Goal: Navigation & Orientation: Find specific page/section

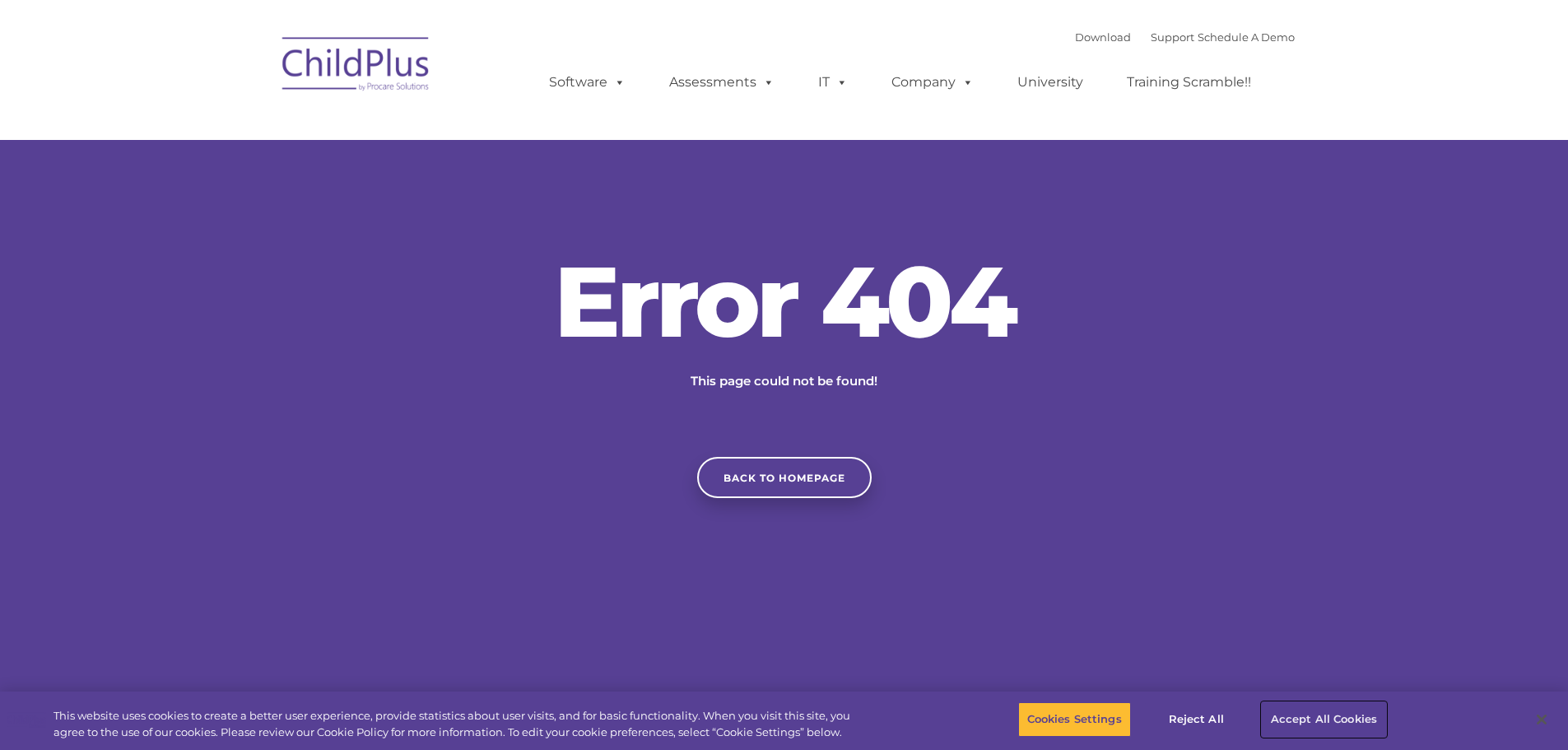
click at [1288, 721] on button "Accept All Cookies" at bounding box center [1323, 719] width 124 height 35
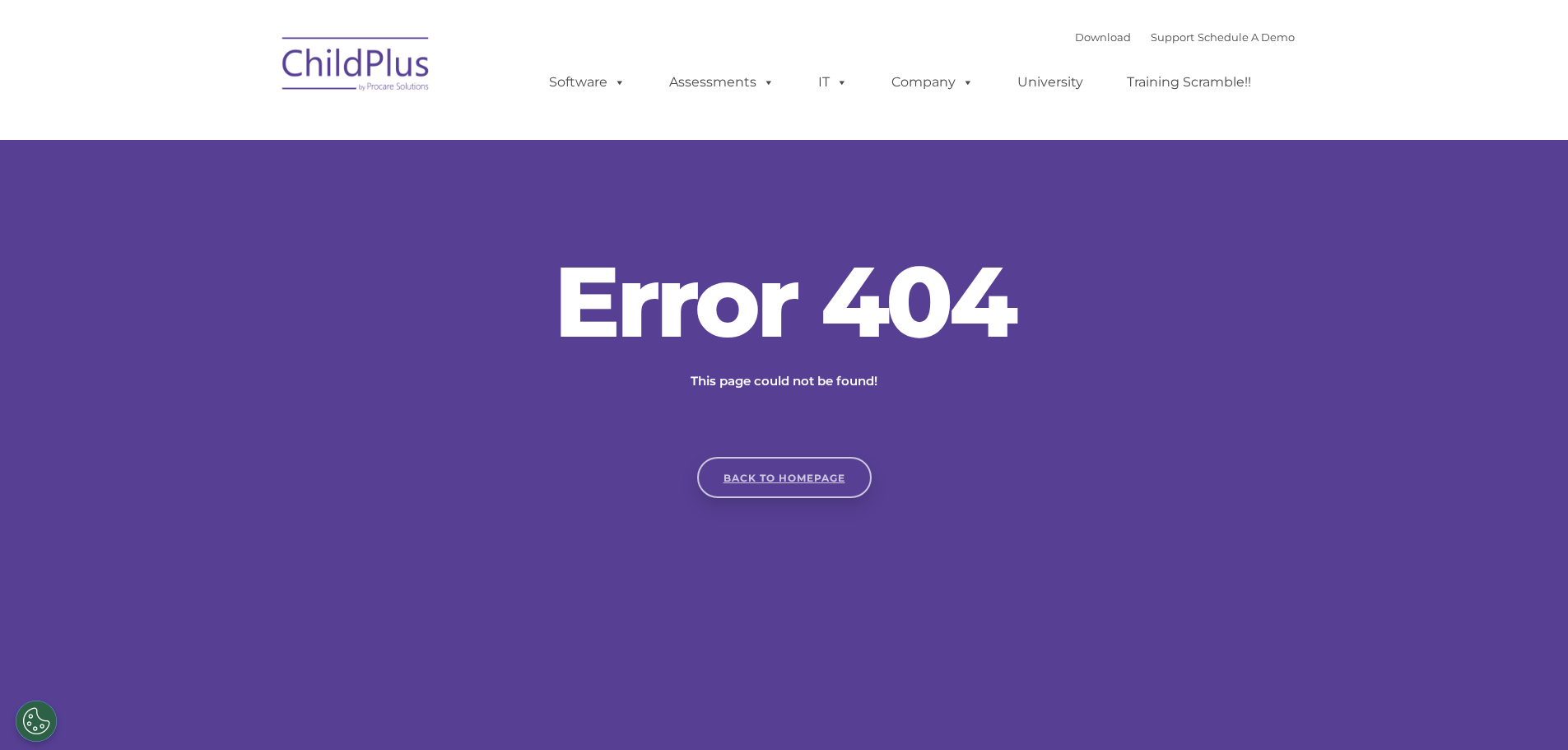
click at [791, 477] on link "Back to homepage" at bounding box center [784, 477] width 175 height 41
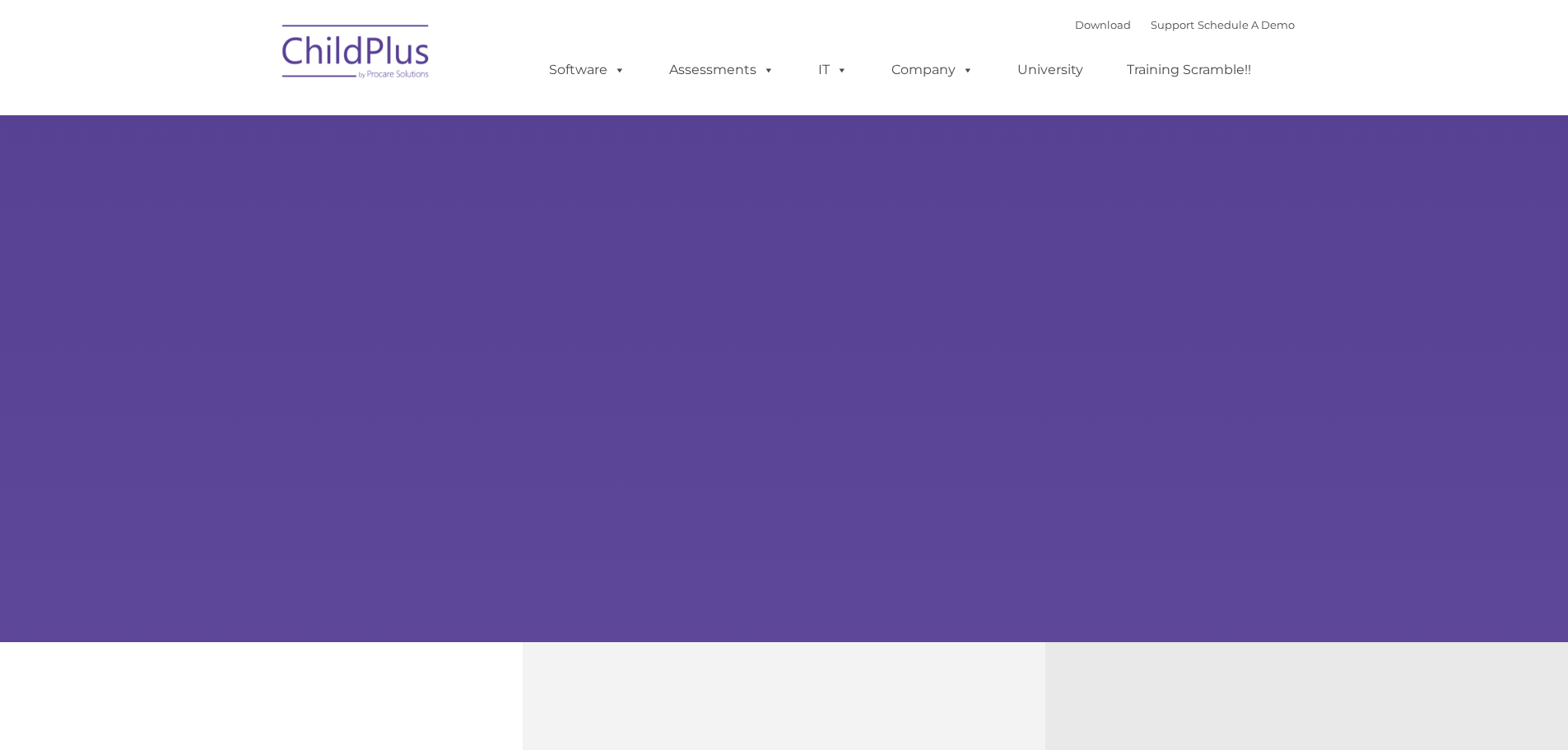
type input ""
click at [378, 54] on img at bounding box center [356, 54] width 164 height 83
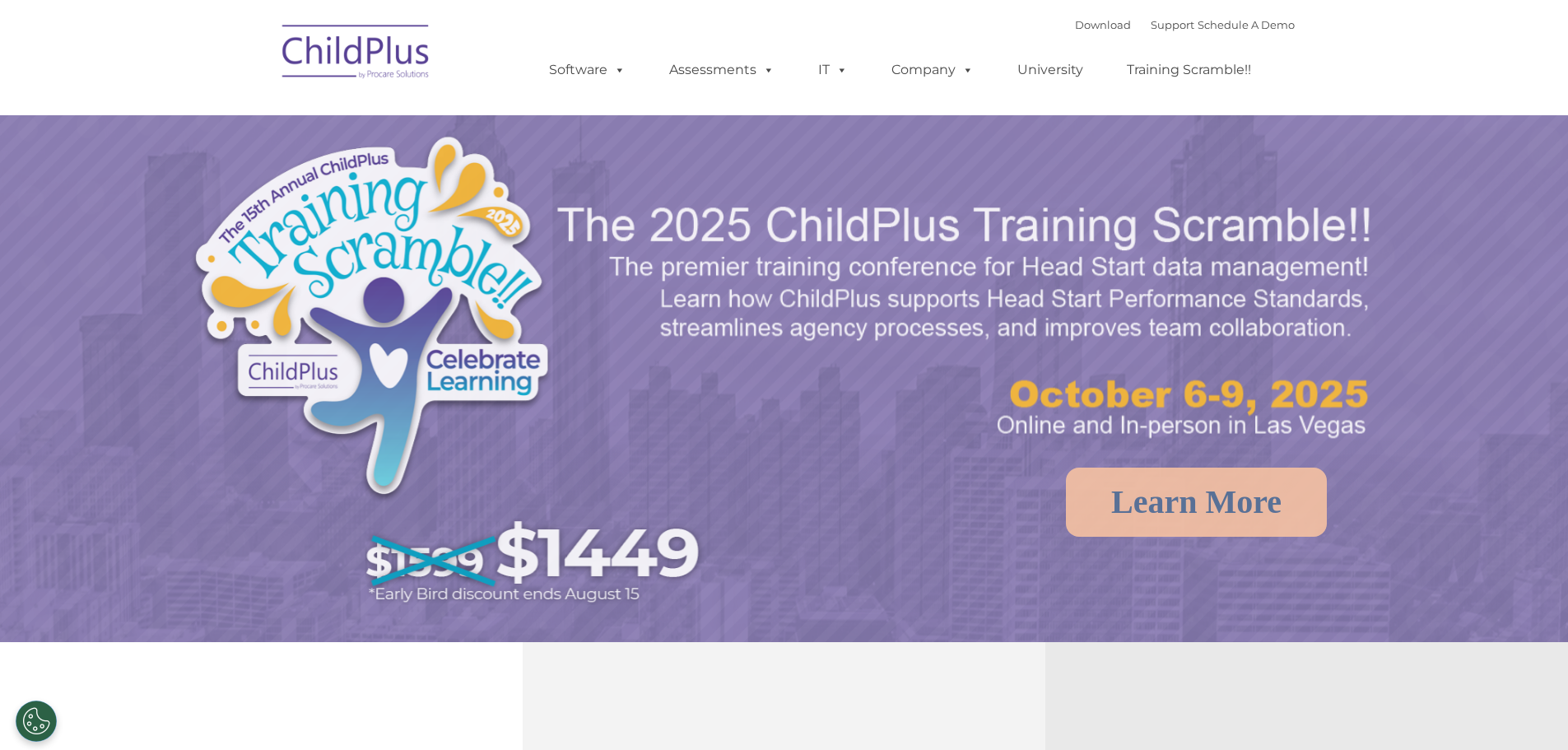
select select "MEDIUM"
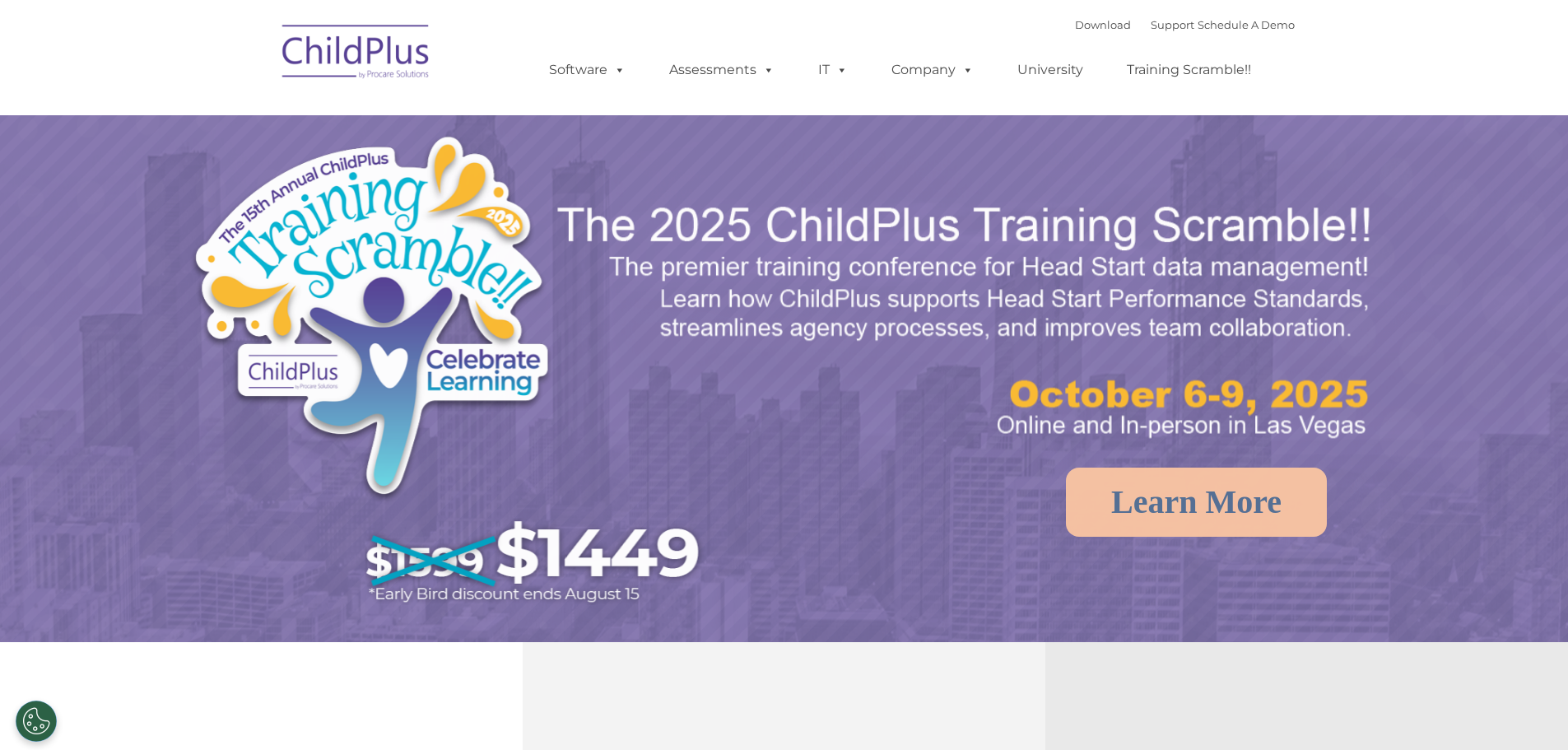
select select "MEDIUM"
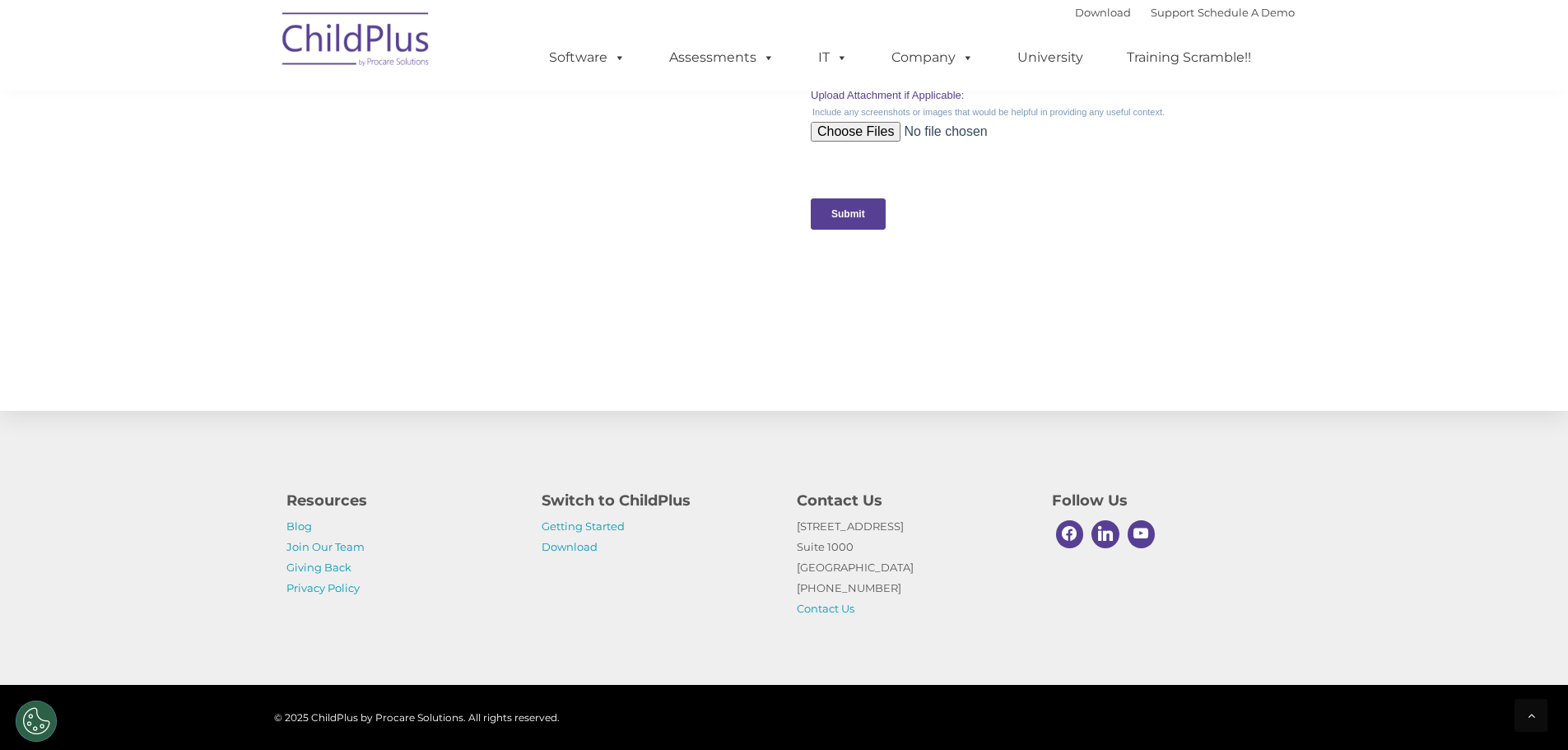
scroll to position [1640, 0]
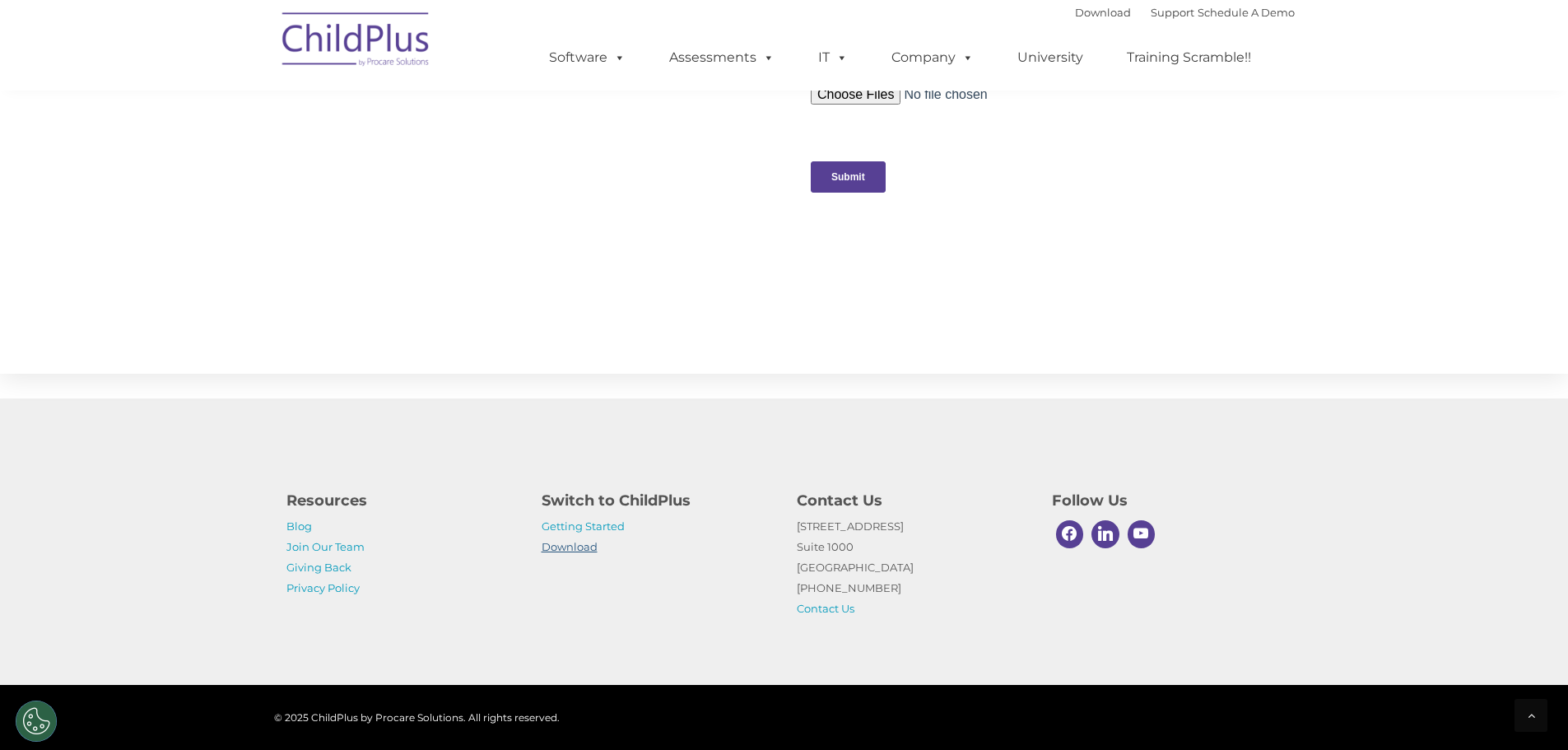
click at [563, 551] on link "Download" at bounding box center [569, 545] width 56 height 13
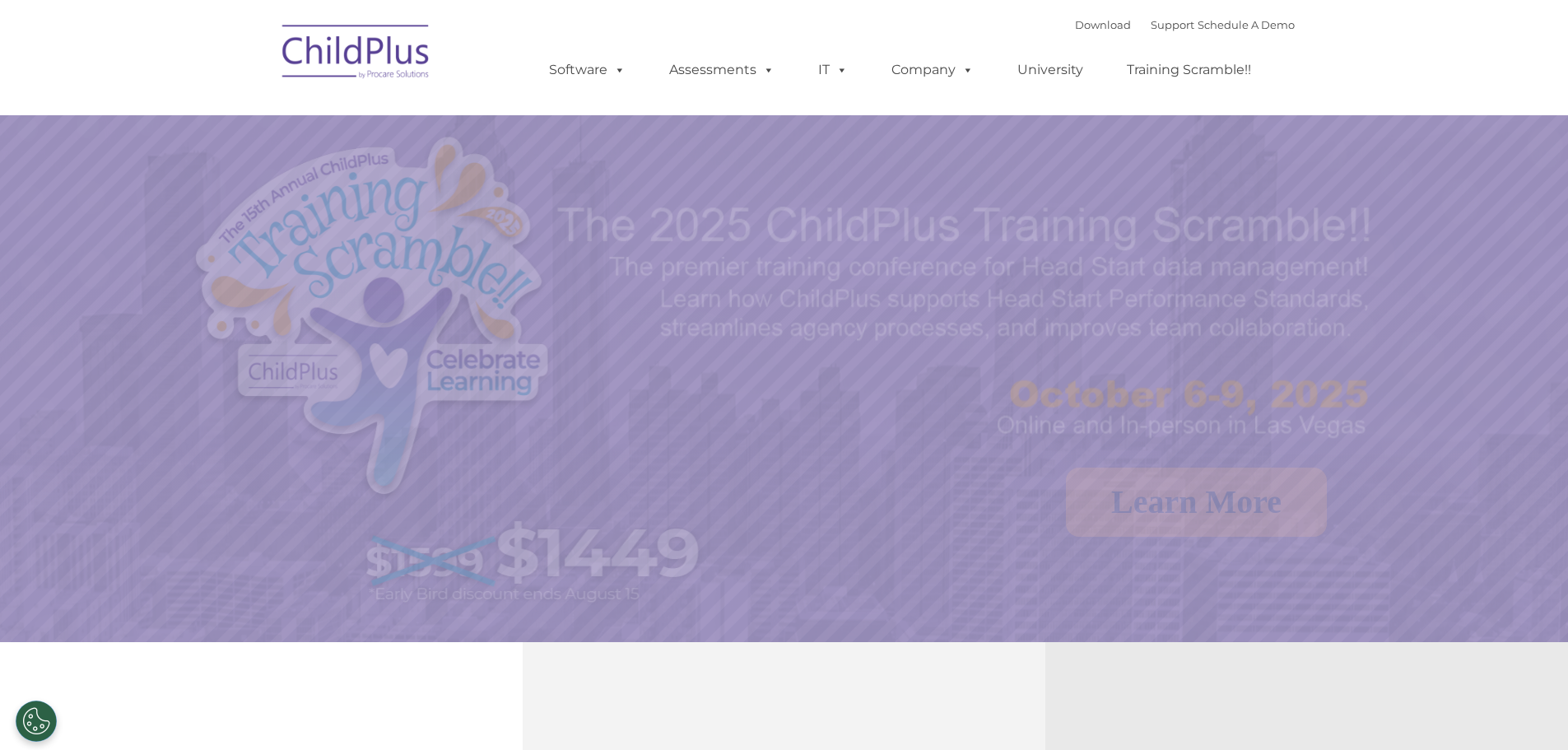
select select "MEDIUM"
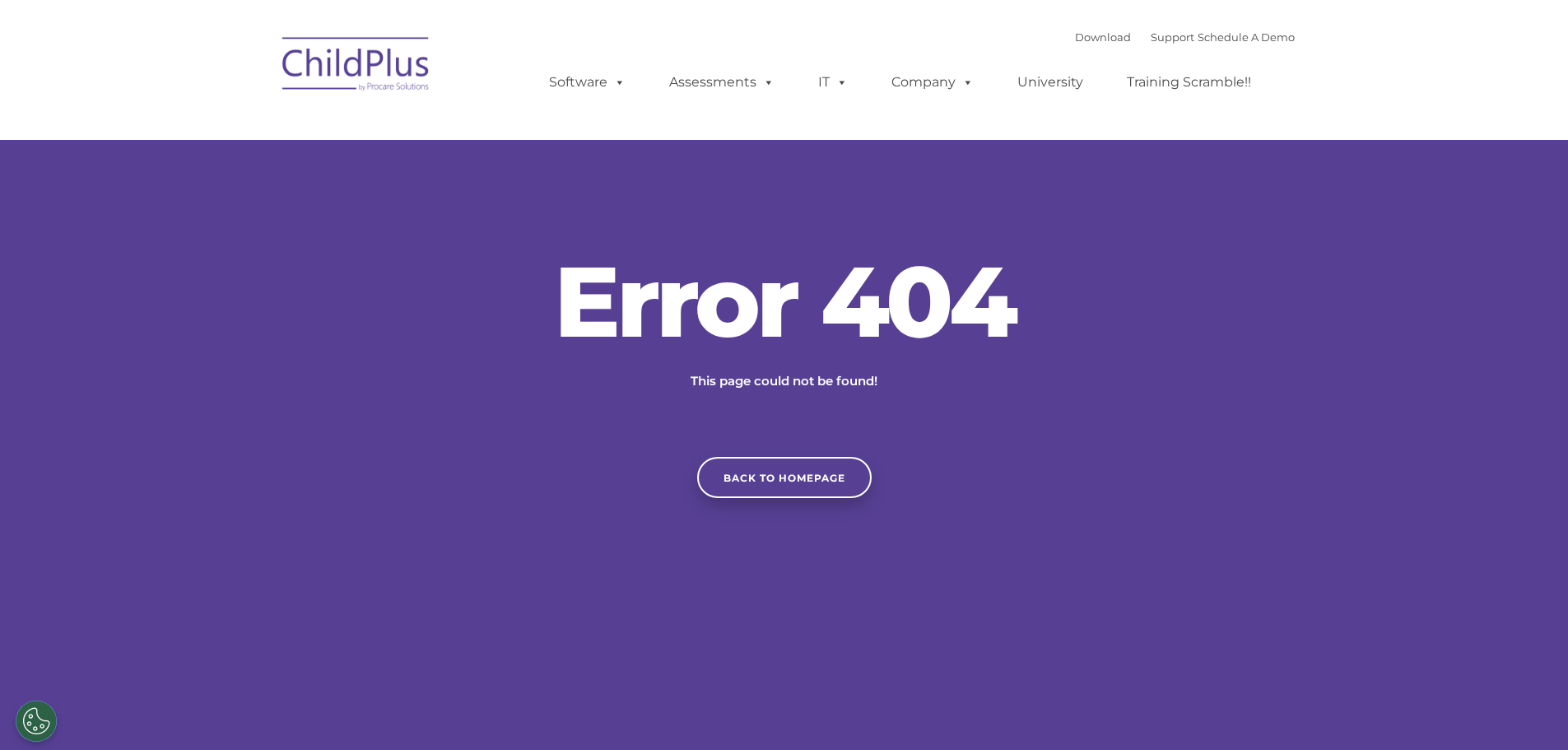
click at [331, 58] on img at bounding box center [356, 66] width 164 height 83
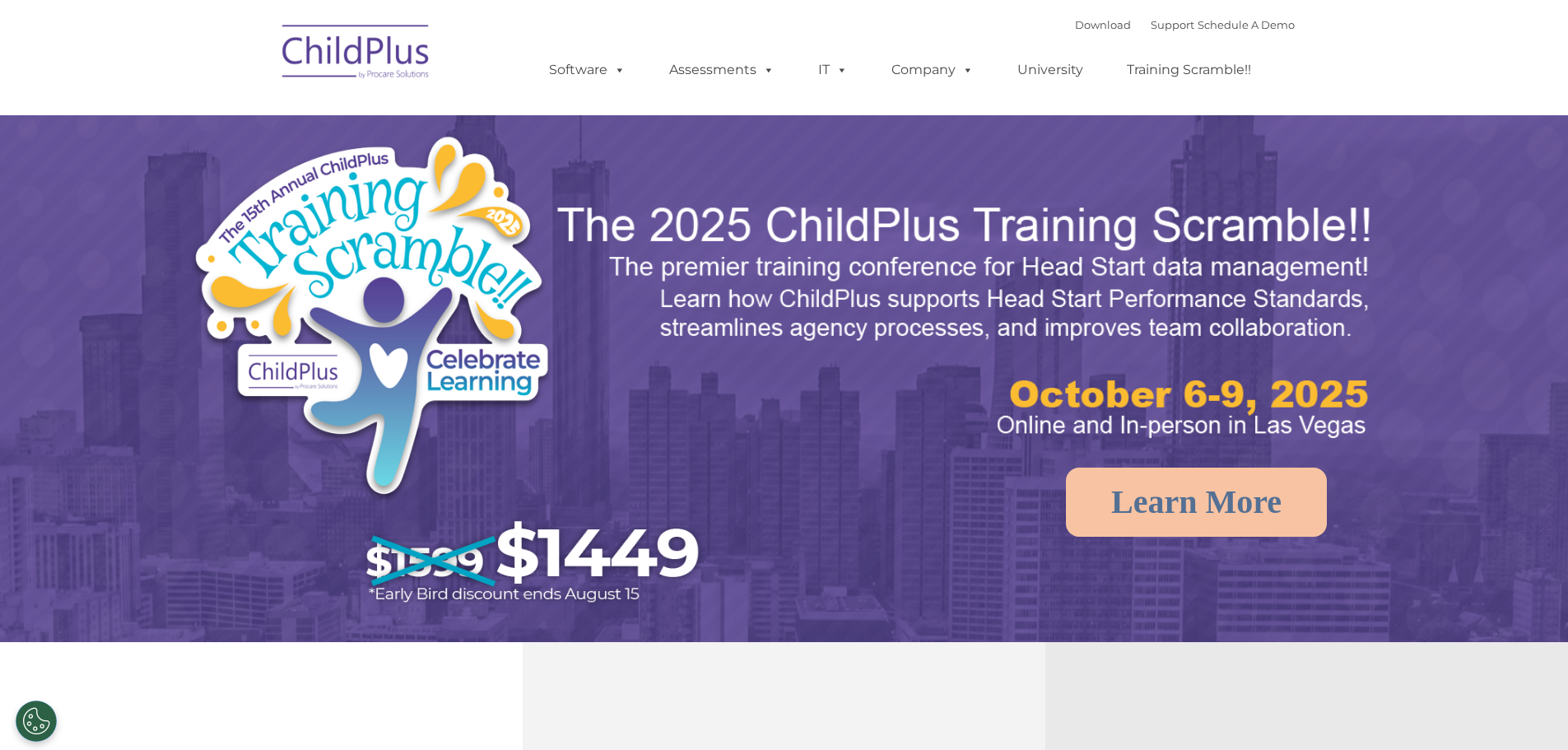
select select "MEDIUM"
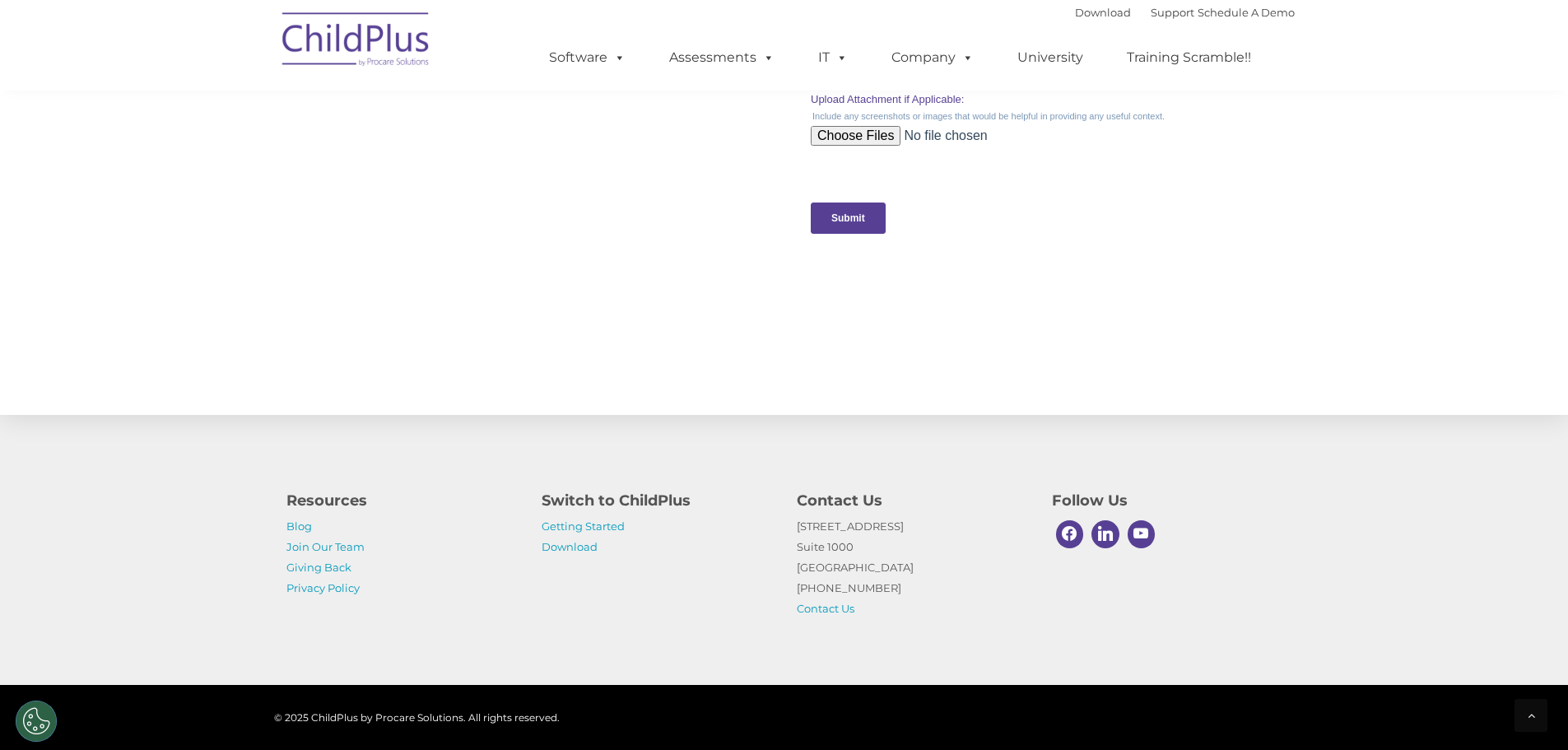
scroll to position [1640, 0]
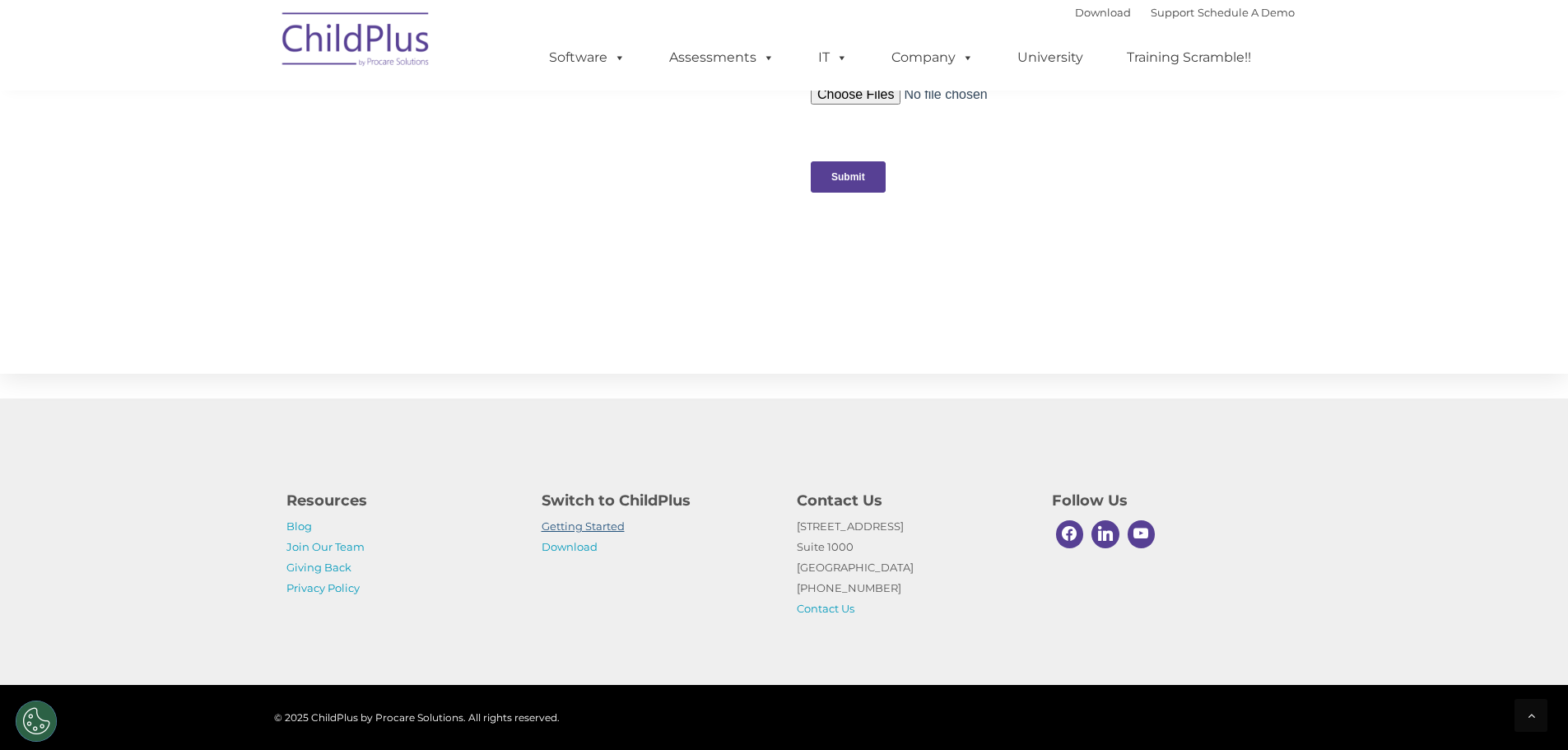
click at [612, 528] on link "Getting Started" at bounding box center [583, 525] width 84 height 13
click at [396, 36] on img at bounding box center [356, 42] width 164 height 83
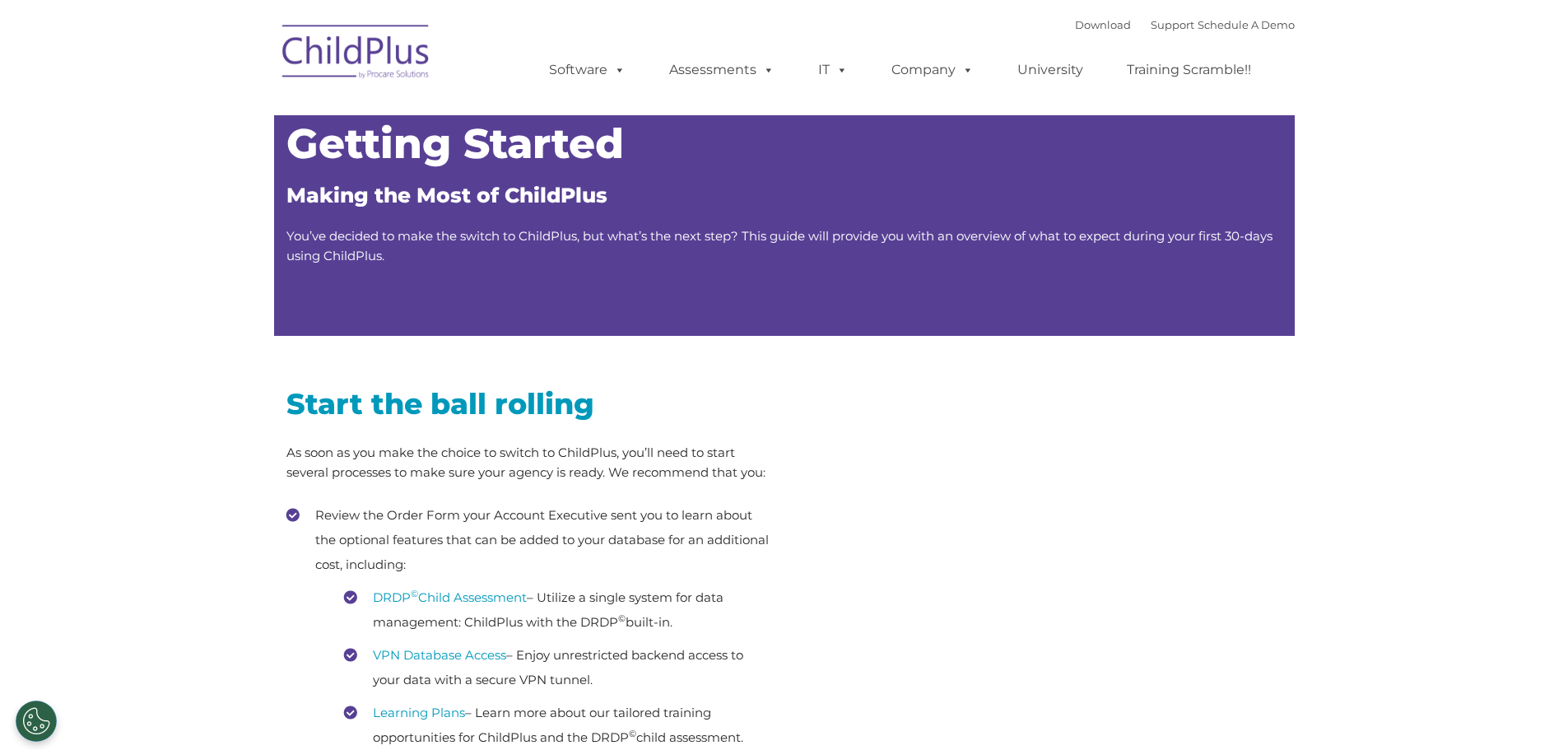
type input ""
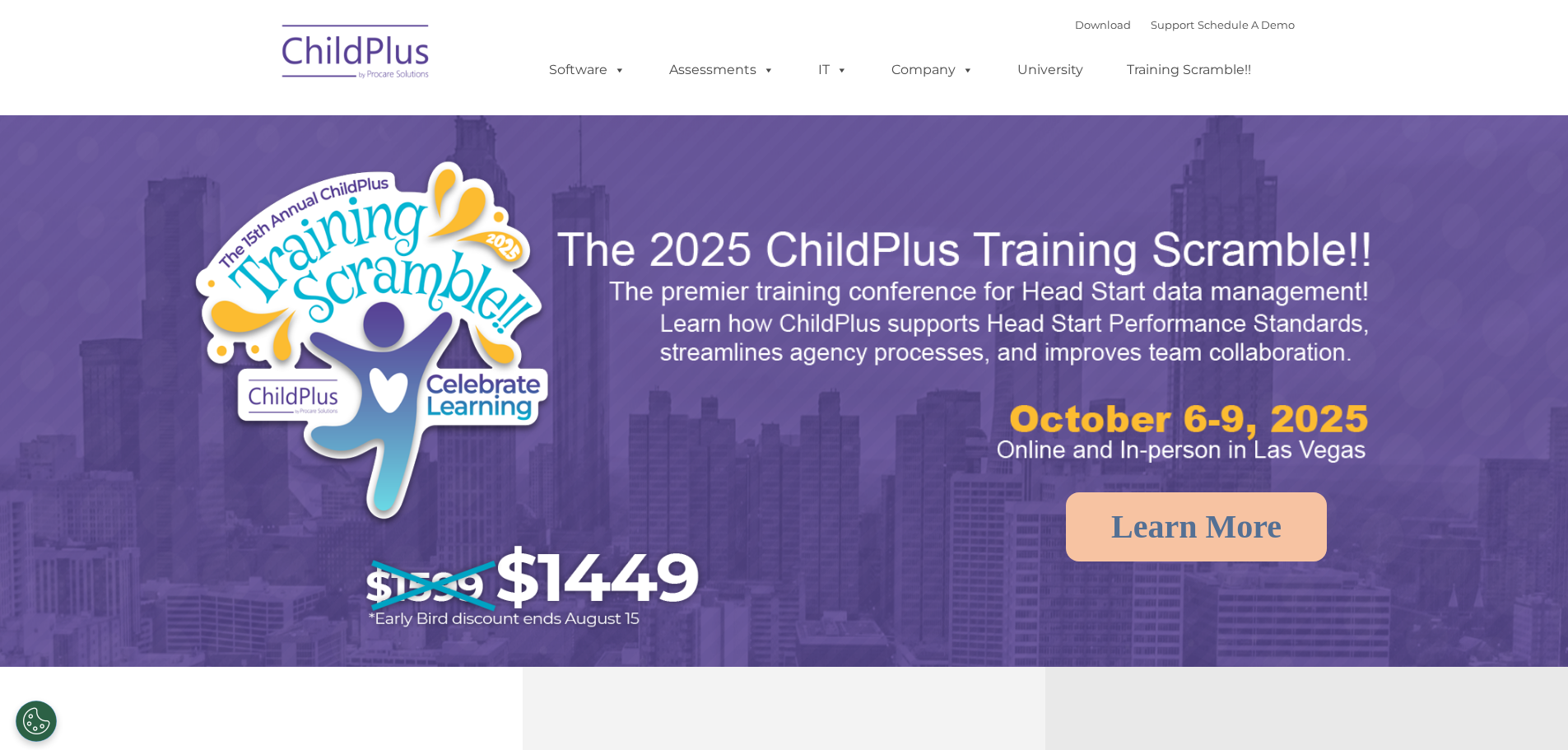
select select "MEDIUM"
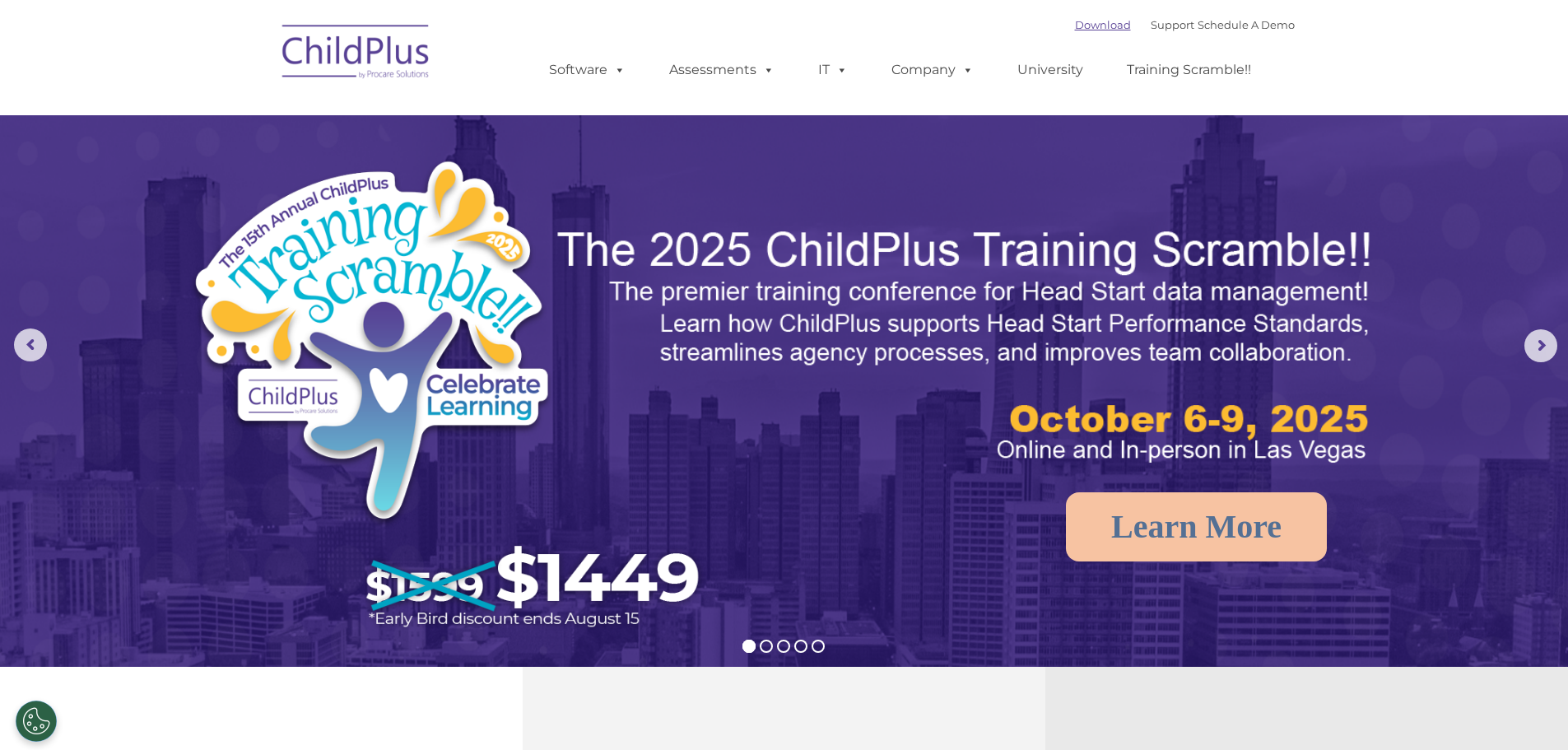
click at [1083, 25] on link "Download" at bounding box center [1103, 24] width 56 height 13
